Goal: Task Accomplishment & Management: Complete application form

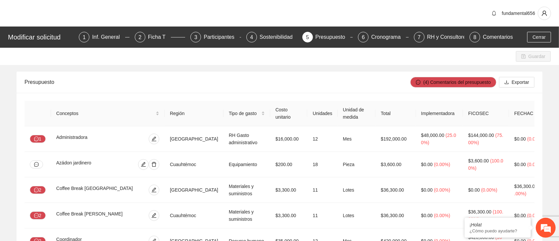
drag, startPoint x: 314, startPoint y: 74, endPoint x: 449, endPoint y: 5, distance: 152.1
click at [317, 73] on div "Presupuesto" at bounding box center [218, 82] width 386 height 19
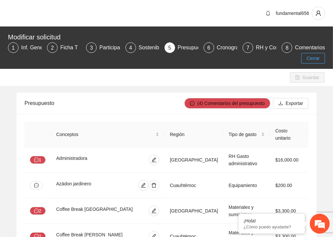
click at [310, 57] on span "Cerrar" at bounding box center [313, 58] width 13 height 7
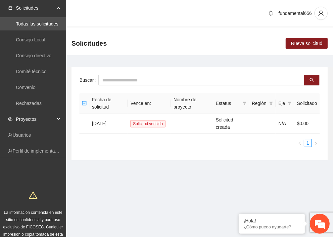
click at [56, 120] on div "Proyectos" at bounding box center [33, 119] width 66 height 13
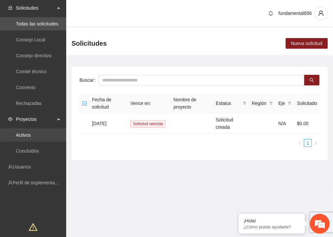
click at [31, 136] on link "Activos" at bounding box center [23, 135] width 15 height 5
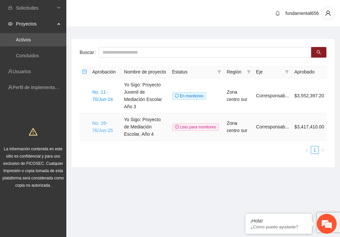
click at [103, 124] on link "No. 26-76/Jun-25" at bounding box center [102, 127] width 21 height 13
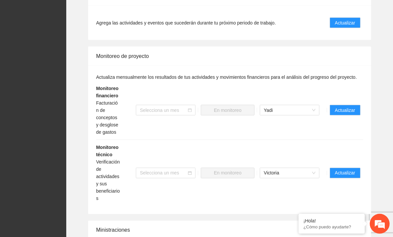
scroll to position [663, 0]
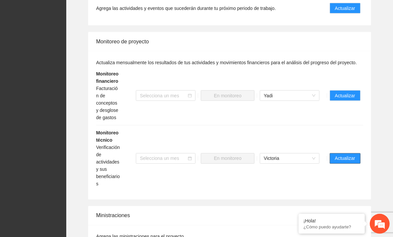
click at [333, 155] on button "Actualizar" at bounding box center [345, 158] width 31 height 11
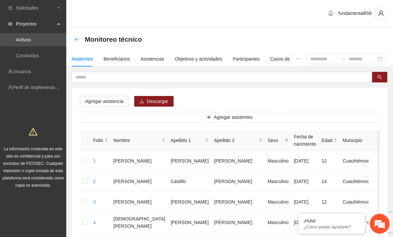
click at [77, 39] on icon "arrow-left" at bounding box center [76, 39] width 5 height 5
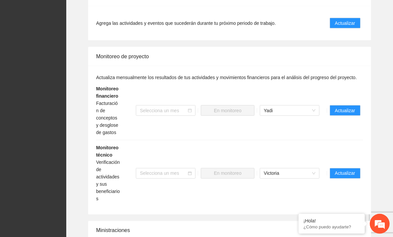
scroll to position [663, 0]
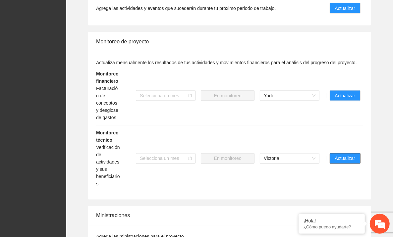
click at [337, 159] on span "Actualizar" at bounding box center [345, 158] width 20 height 7
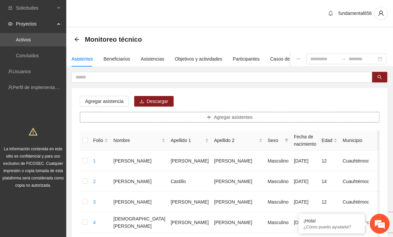
click at [207, 117] on icon "plus" at bounding box center [209, 117] width 5 height 5
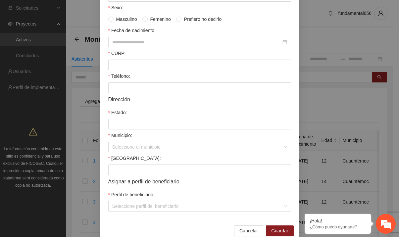
scroll to position [149, 0]
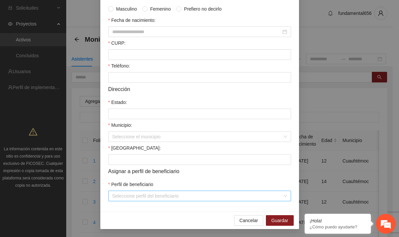
click at [124, 197] on input "Perfil de beneficiario" at bounding box center [197, 196] width 170 height 10
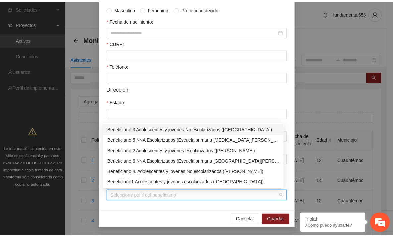
scroll to position [0, 0]
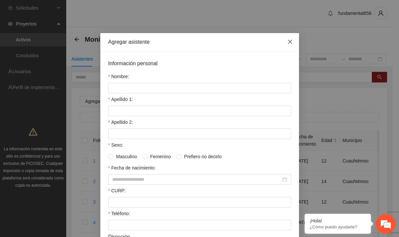
click at [288, 42] on icon "close" at bounding box center [290, 41] width 5 height 5
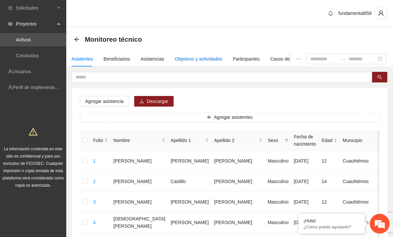
click at [178, 60] on div "Objetivos y actividades" at bounding box center [198, 58] width 47 height 7
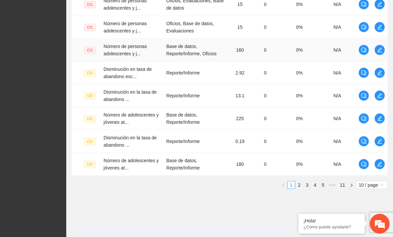
scroll to position [234, 0]
click at [301, 183] on link "2" at bounding box center [299, 185] width 7 height 7
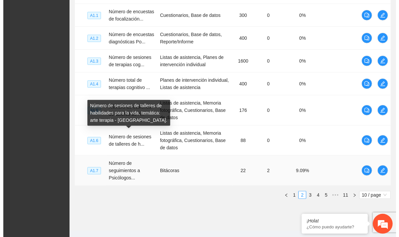
scroll to position [270, 0]
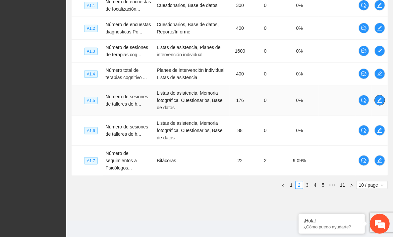
click at [381, 100] on icon "edit" at bounding box center [379, 100] width 5 height 5
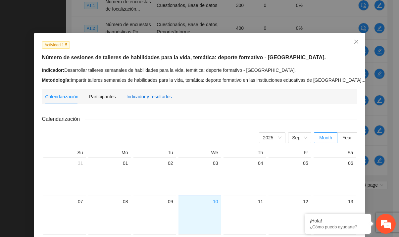
click at [141, 98] on div "Indicador y resultados" at bounding box center [149, 96] width 45 height 7
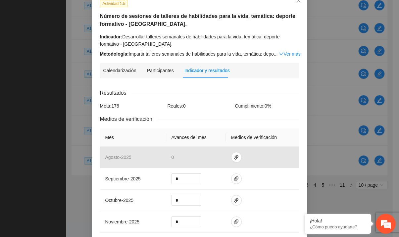
scroll to position [83, 0]
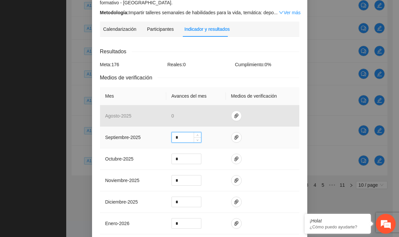
drag, startPoint x: 181, startPoint y: 136, endPoint x: 171, endPoint y: 133, distance: 10.6
click at [172, 133] on input "*" at bounding box center [186, 138] width 29 height 10
click at [234, 137] on icon "paper-clip" at bounding box center [236, 137] width 5 height 5
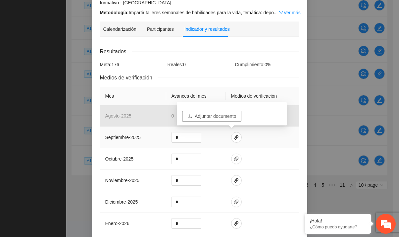
click at [212, 117] on span "Adjuntar documento" at bounding box center [215, 116] width 41 height 7
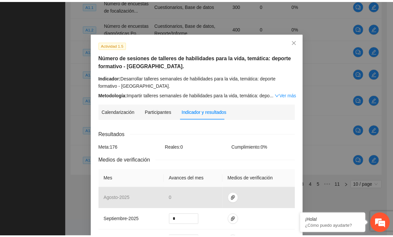
scroll to position [0, 0]
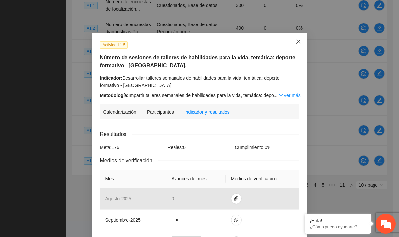
click at [296, 42] on icon "close" at bounding box center [298, 41] width 5 height 5
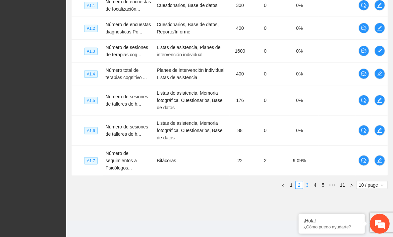
click at [309, 184] on link "3" at bounding box center [307, 185] width 7 height 7
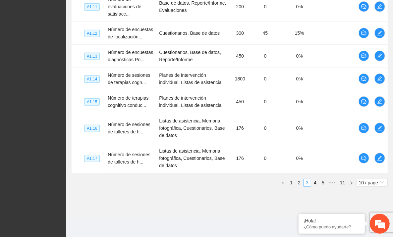
scroll to position [263, 0]
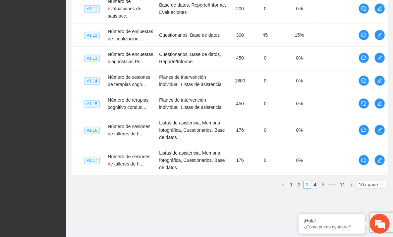
click at [324, 185] on link "5" at bounding box center [322, 184] width 7 height 7
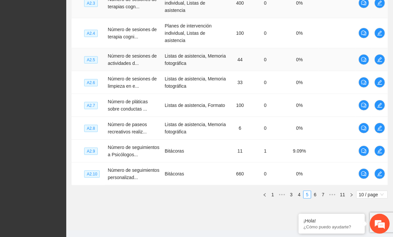
scroll to position [249, 0]
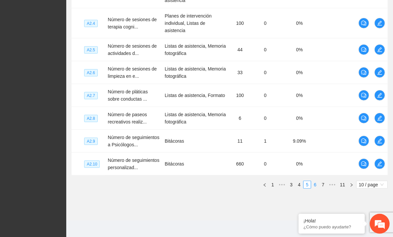
click at [315, 184] on link "6" at bounding box center [315, 184] width 7 height 7
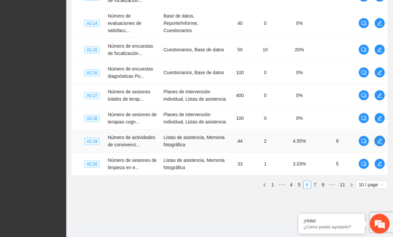
click at [380, 143] on button "button" at bounding box center [380, 141] width 11 height 11
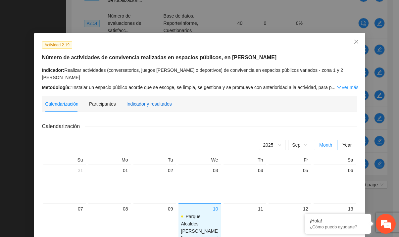
click at [148, 100] on div "Indicador y resultados" at bounding box center [149, 103] width 45 height 7
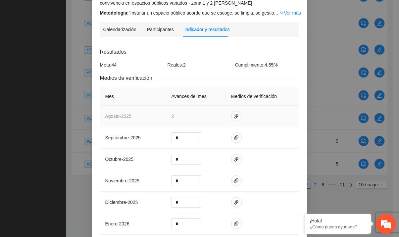
scroll to position [83, 0]
click at [234, 118] on icon "paper-clip" at bounding box center [236, 115] width 5 height 5
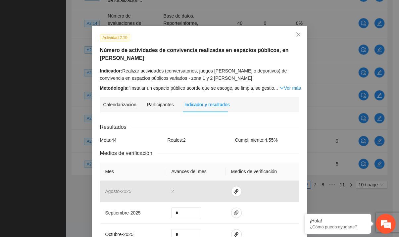
scroll to position [0, 0]
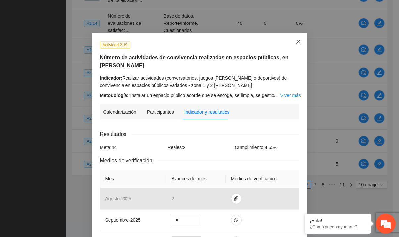
click at [296, 42] on icon "close" at bounding box center [298, 41] width 5 height 5
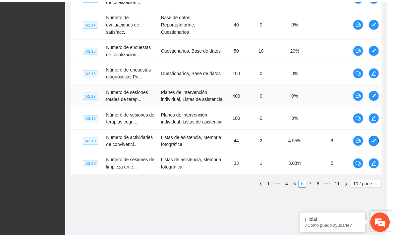
scroll to position [242, 0]
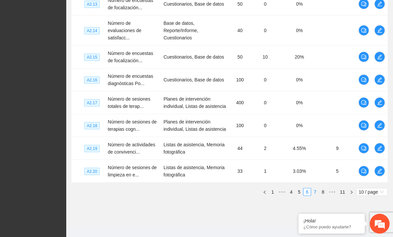
click at [316, 193] on link "7" at bounding box center [315, 192] width 7 height 7
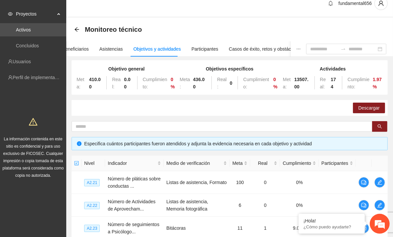
scroll to position [0, 0]
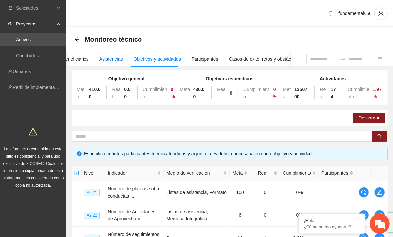
click at [107, 57] on div "Asistencias" at bounding box center [111, 58] width 24 height 7
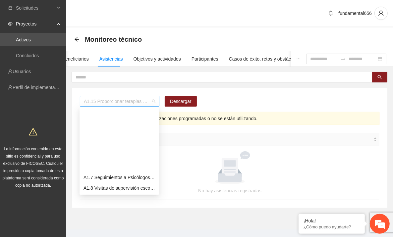
click at [107, 103] on span "A1.15 Proporcionar terapias cognitivo-conductuales de seguimiento a adolescente…" at bounding box center [120, 101] width 72 height 10
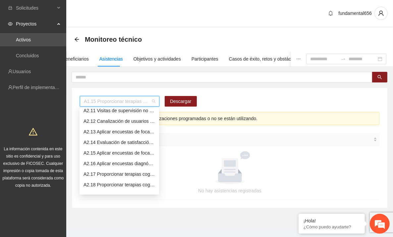
scroll to position [405, 0]
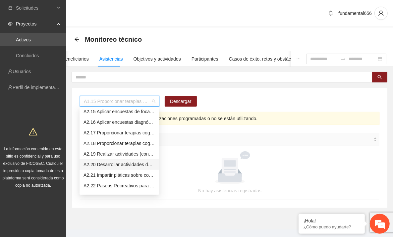
click at [105, 164] on div "A2.20 Desarrollar actividades de limpieza en espacios públicos en las zonas 1 y…" at bounding box center [120, 164] width 72 height 7
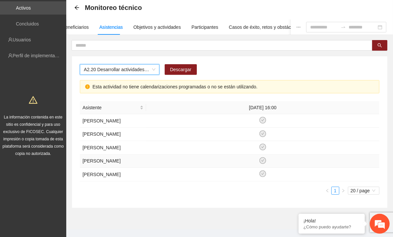
scroll to position [54, 0]
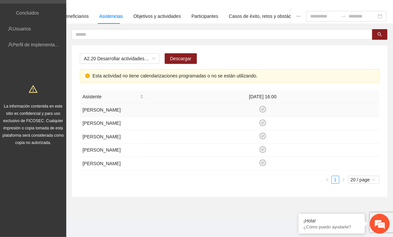
click at [261, 107] on icon "check-circle" at bounding box center [263, 110] width 6 height 6
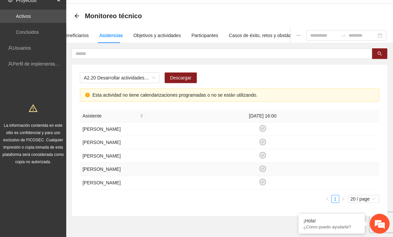
scroll to position [0, 0]
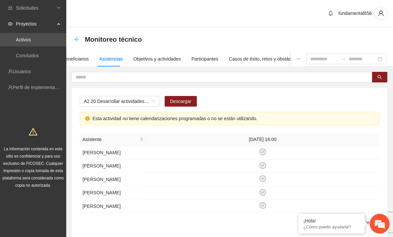
click at [76, 37] on icon "arrow-left" at bounding box center [76, 39] width 5 height 5
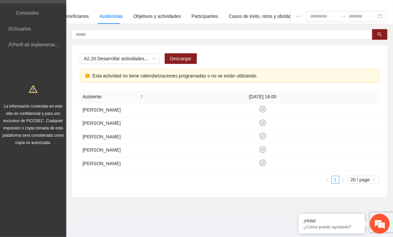
click at [76, 45] on div "A2.20 Desarrollar actividades de limpieza en espacios públicos en las zonas 1 y…" at bounding box center [230, 121] width 316 height 152
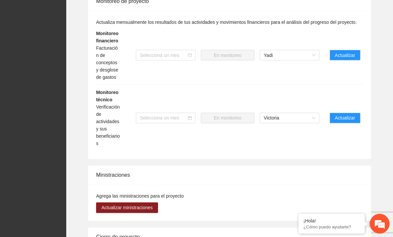
scroll to position [704, 0]
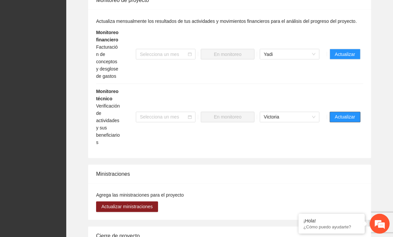
click at [337, 115] on span "Actualizar" at bounding box center [345, 117] width 20 height 7
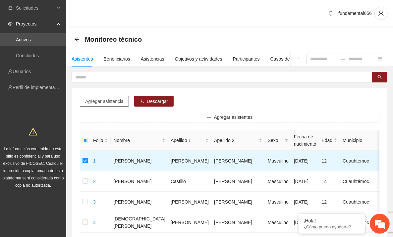
click at [99, 103] on span "Agregar asistencia" at bounding box center [104, 101] width 38 height 7
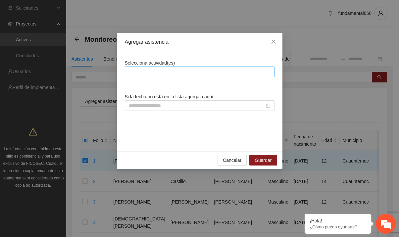
click at [137, 70] on div at bounding box center [200, 72] width 146 height 8
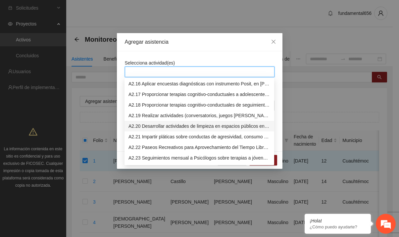
scroll to position [456, 0]
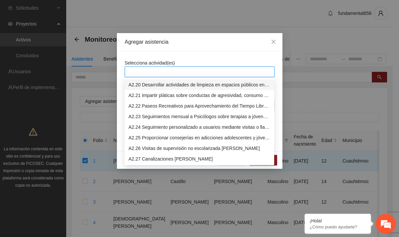
click at [147, 86] on div "A2.20 Desarrollar actividades de limpieza en espacios públicos en las zonas 1 y…" at bounding box center [200, 84] width 142 height 7
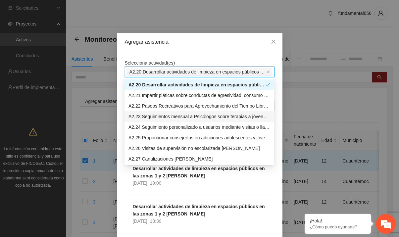
click at [117, 119] on div "Selecciona actividad(es) A2.20 Desarrollar actividades de limpieza en espacios …" at bounding box center [200, 215] width 166 height 328
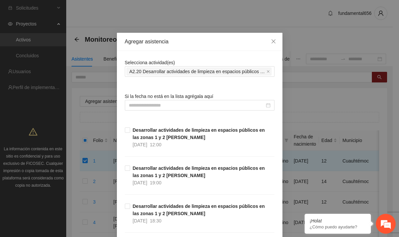
scroll to position [0, 0]
click at [136, 105] on input at bounding box center [197, 105] width 136 height 7
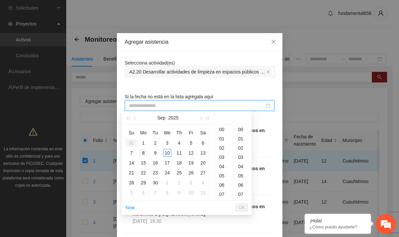
type input "**********"
click at [154, 143] on div "2" at bounding box center [155, 143] width 8 height 8
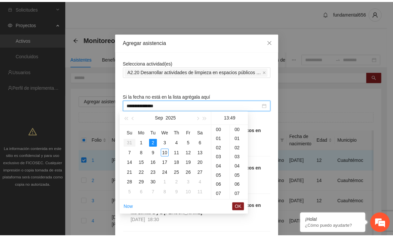
scroll to position [454, 0]
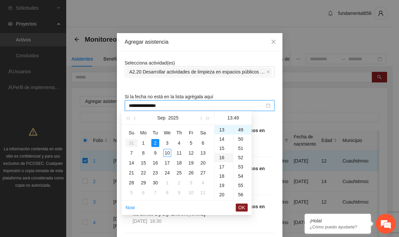
type input "**********"
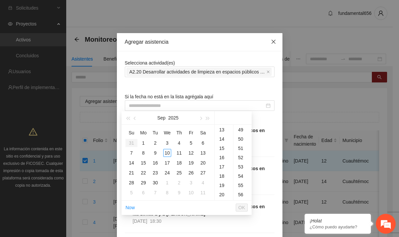
click at [271, 43] on icon "close" at bounding box center [273, 41] width 5 height 5
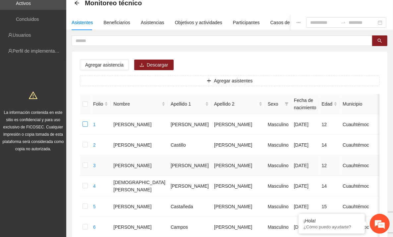
scroll to position [0, 0]
